Goal: Transaction & Acquisition: Purchase product/service

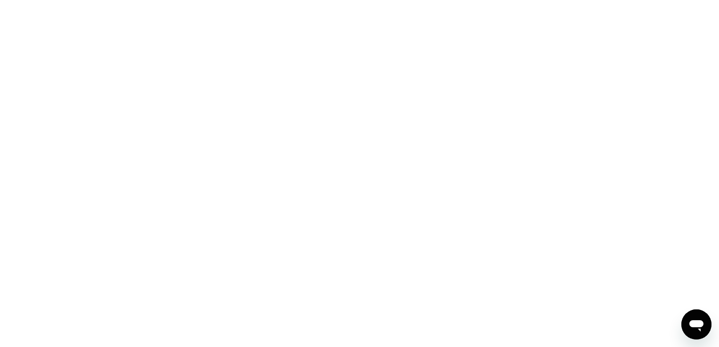
click at [145, 105] on div at bounding box center [359, 173] width 719 height 347
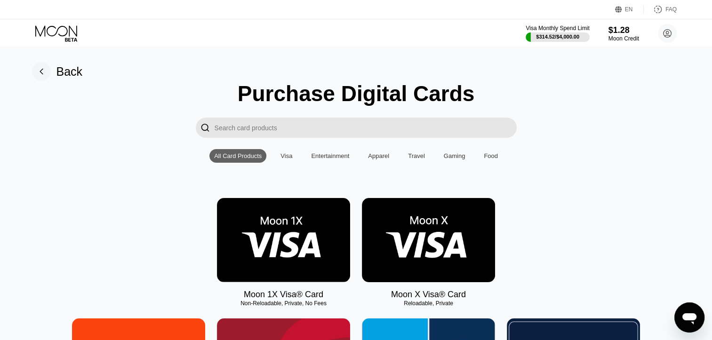
click at [439, 232] on img at bounding box center [428, 240] width 133 height 84
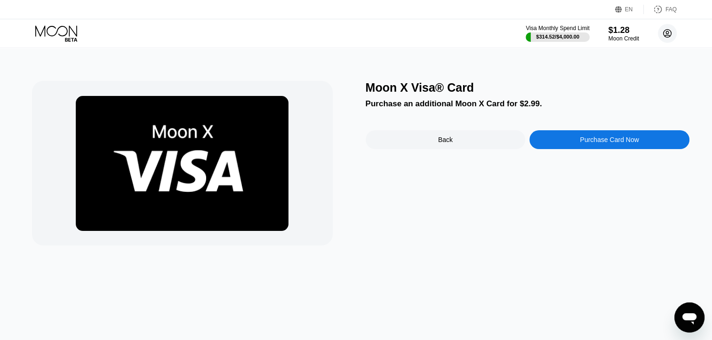
click at [668, 36] on circle at bounding box center [667, 33] width 19 height 19
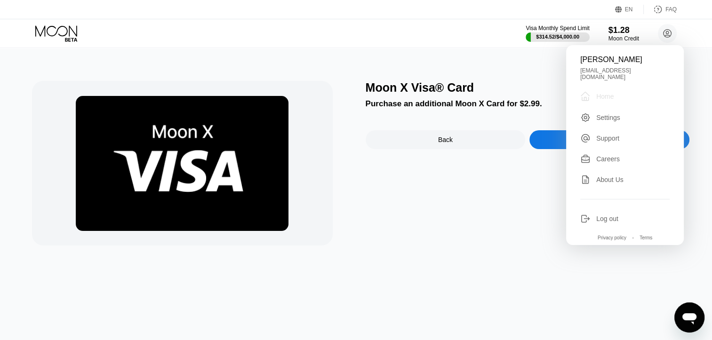
click at [618, 91] on div " Home" at bounding box center [624, 96] width 89 height 11
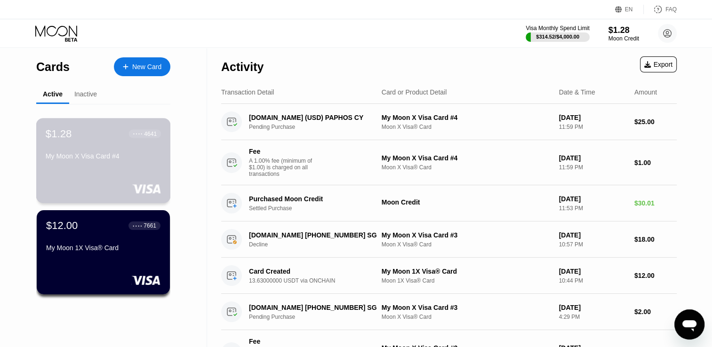
click at [122, 180] on div "$1.28 ● ● ● ● 4641 My Moon X Visa Card #4" at bounding box center [103, 160] width 135 height 85
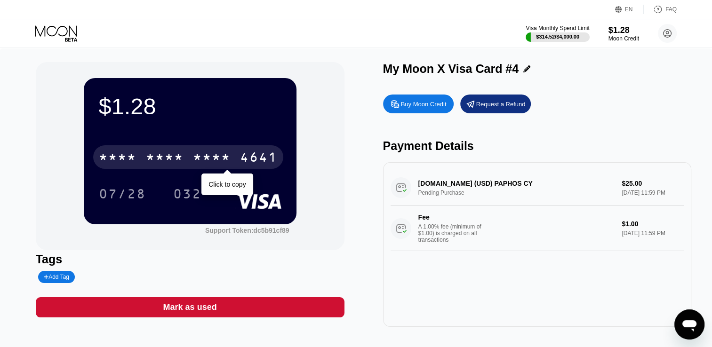
click at [152, 161] on div "* * * *" at bounding box center [165, 158] width 38 height 15
click at [240, 161] on div "4641" at bounding box center [259, 158] width 38 height 15
click at [152, 161] on div "6500" at bounding box center [165, 158] width 38 height 15
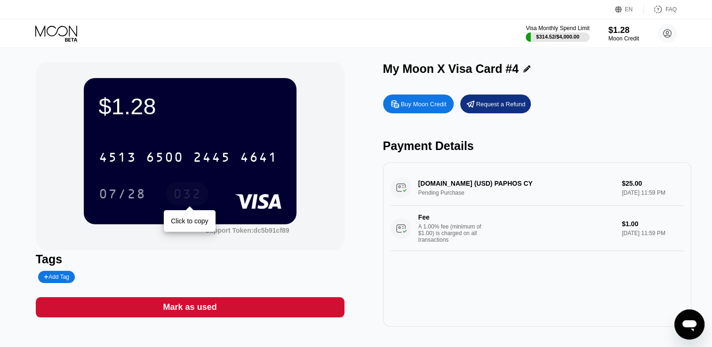
click at [188, 190] on div "032" at bounding box center [187, 195] width 28 height 15
click at [119, 203] on div "07/28" at bounding box center [122, 195] width 47 height 15
click at [439, 105] on div "Buy Moon Credit" at bounding box center [424, 104] width 46 height 8
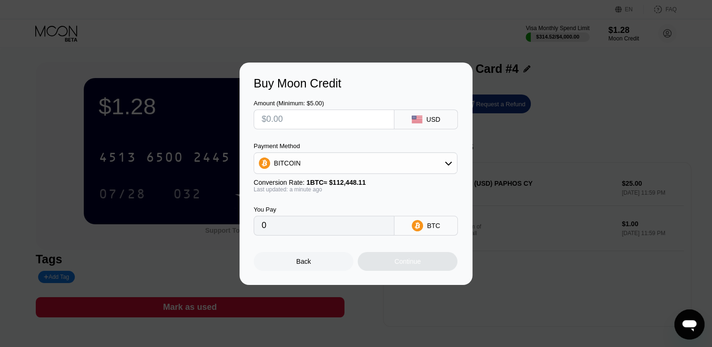
click at [406, 165] on div "BITCOIN" at bounding box center [355, 163] width 203 height 19
click at [338, 206] on div "USDT on TRON" at bounding box center [361, 210] width 177 height 8
type input "0.00"
click at [382, 175] on div "Payment Method USDT on TRON Conversion Rate: 1 USDT ≈ $0.99 Last updated: a min…" at bounding box center [356, 168] width 204 height 50
click at [379, 163] on div "USDT on TRON" at bounding box center [355, 163] width 203 height 19
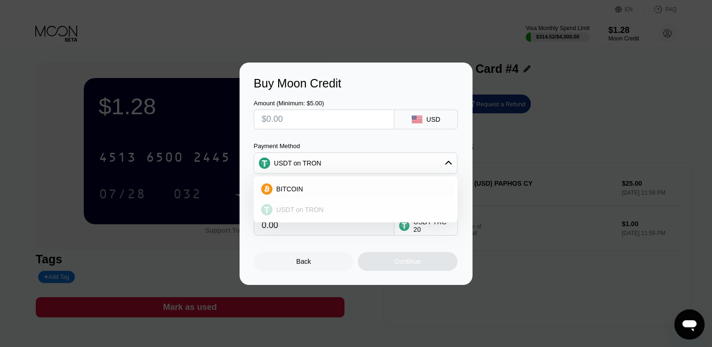
click at [310, 210] on span "USDT on TRON" at bounding box center [300, 210] width 48 height 8
click at [374, 105] on div "Amount (Minimum: $5.00)" at bounding box center [324, 103] width 141 height 7
click at [372, 110] on input "text" at bounding box center [324, 119] width 125 height 19
type input "$2"
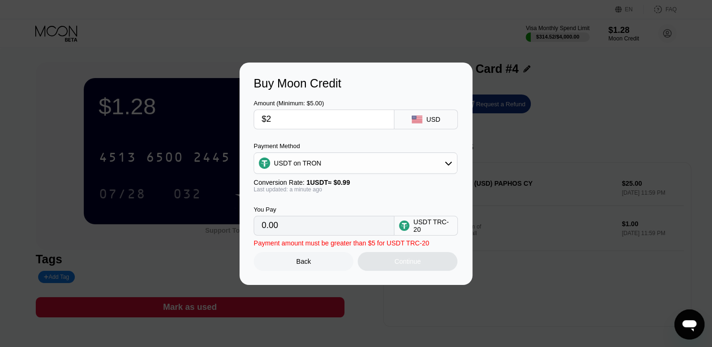
type input "2.02"
type input "$25"
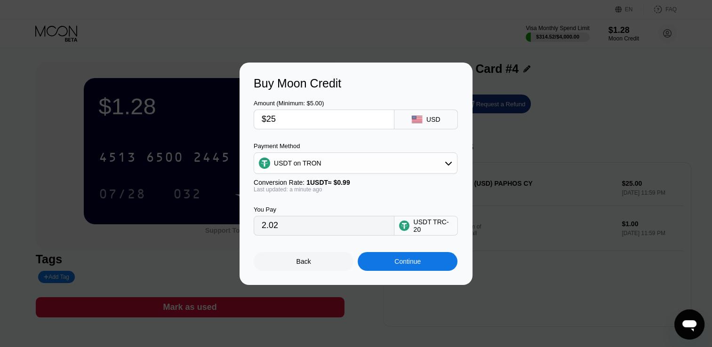
type input "25.25"
type input "$25"
click at [389, 259] on div "Continue" at bounding box center [408, 261] width 100 height 19
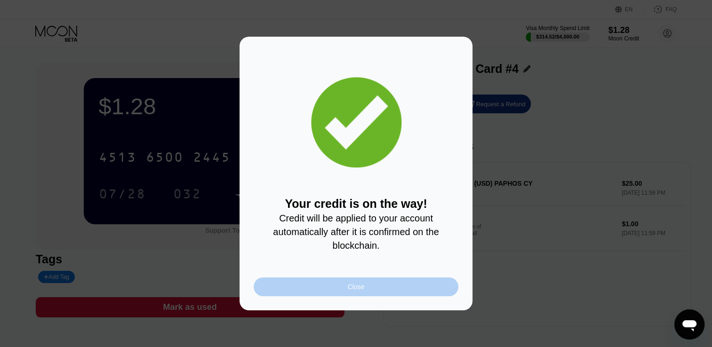
click at [411, 293] on div "Close" at bounding box center [356, 287] width 205 height 19
